Goal: Find specific fact: Find specific fact

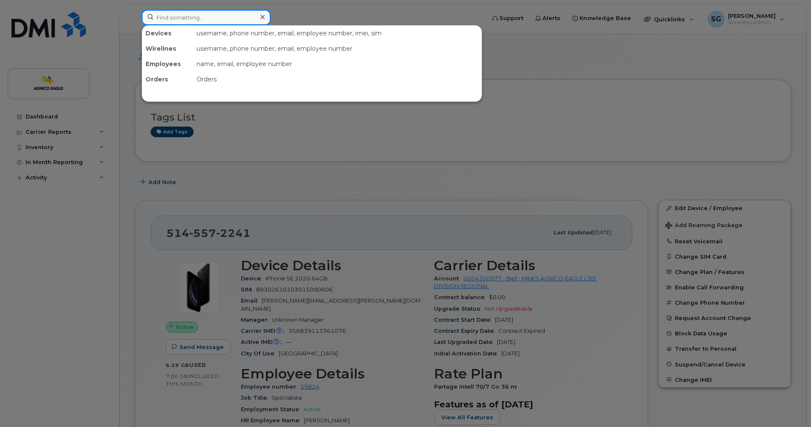
click at [209, 20] on input at bounding box center [206, 17] width 129 height 15
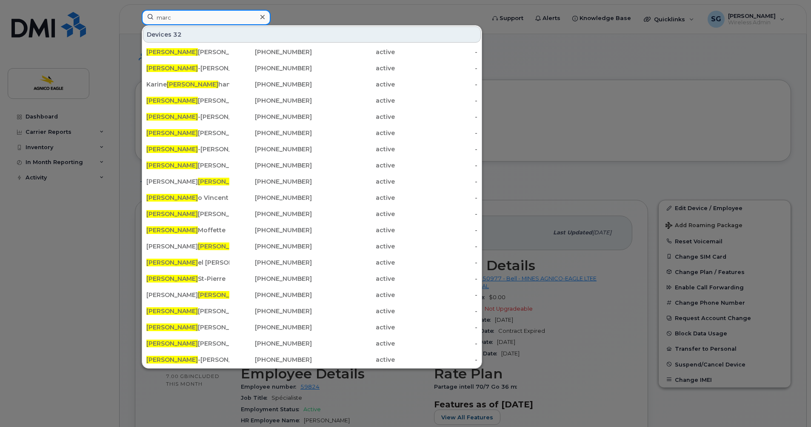
type input "marc"
click at [263, 16] on icon at bounding box center [263, 17] width 4 height 7
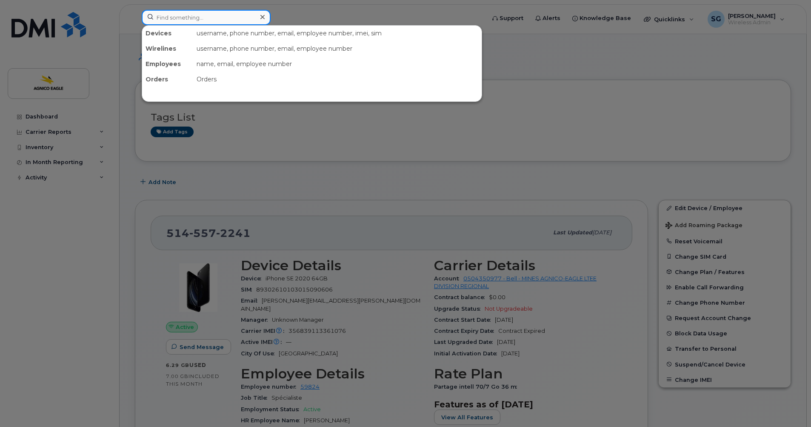
click at [242, 19] on input at bounding box center [206, 17] width 129 height 15
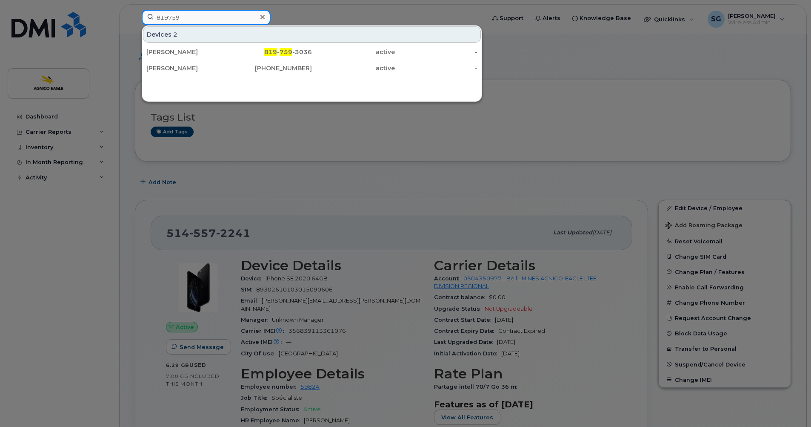
type input "819759"
drag, startPoint x: 263, startPoint y: 17, endPoint x: 258, endPoint y: 17, distance: 5.5
click at [260, 17] on div at bounding box center [262, 17] width 12 height 12
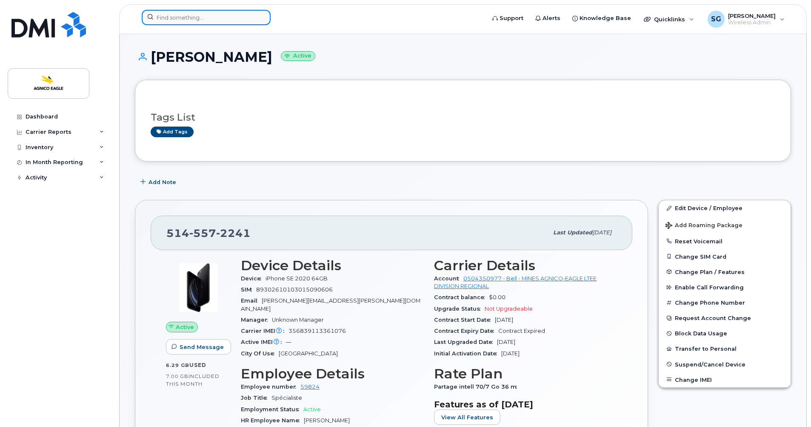
click at [235, 17] on input at bounding box center [206, 17] width 129 height 15
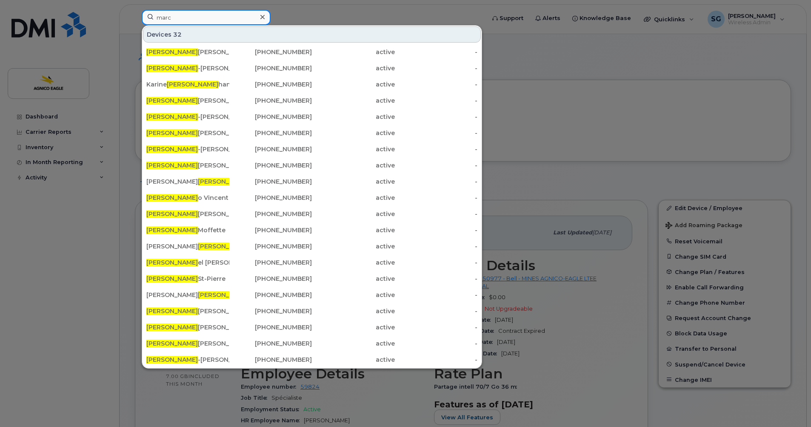
type input "marc"
click at [263, 14] on icon at bounding box center [263, 17] width 4 height 7
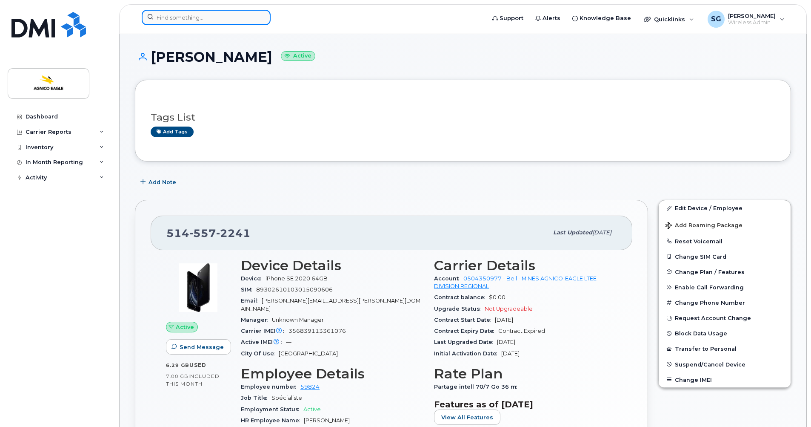
click at [221, 15] on input at bounding box center [206, 17] width 129 height 15
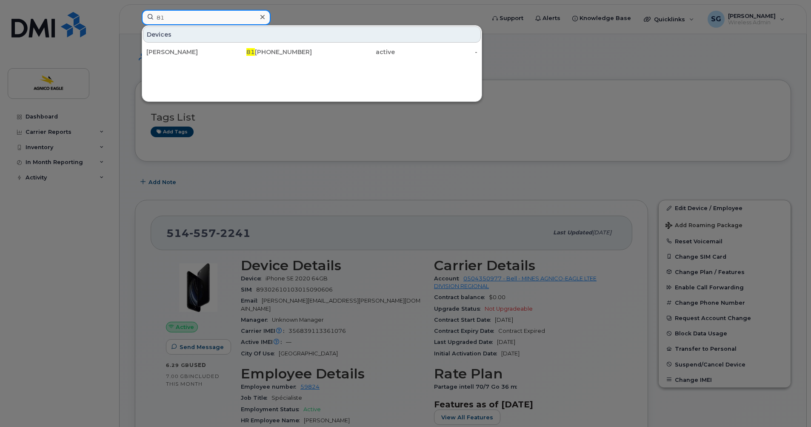
type input "8"
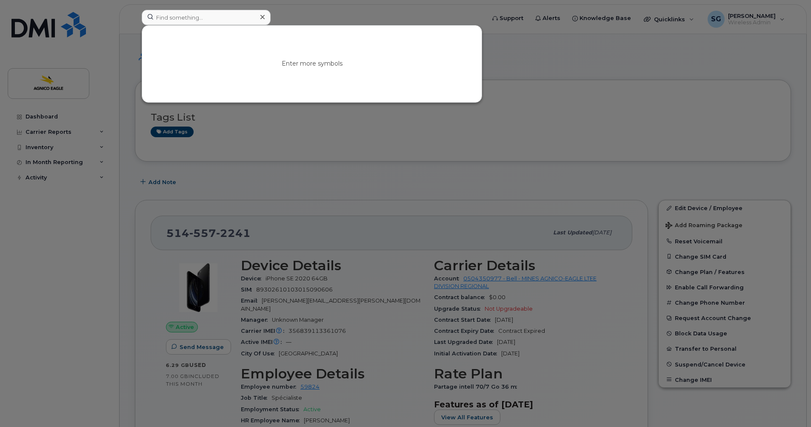
click at [19, 255] on div at bounding box center [405, 213] width 811 height 427
